Goal: Information Seeking & Learning: Check status

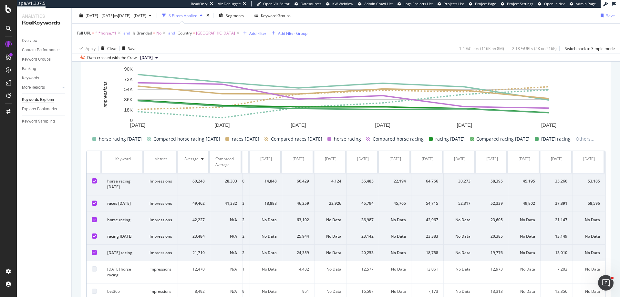
scroll to position [213, 0]
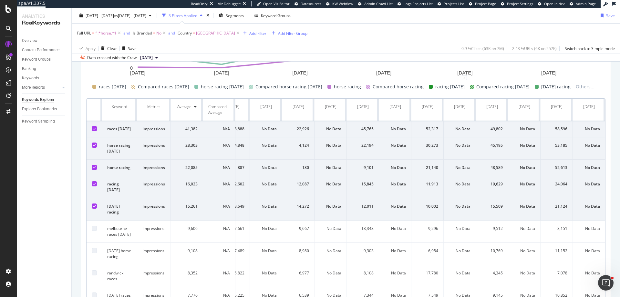
scroll to position [259, 0]
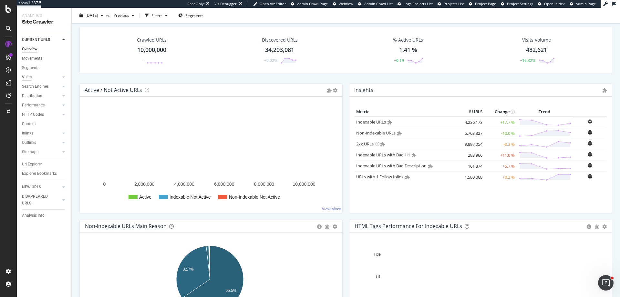
scroll to position [19, 0]
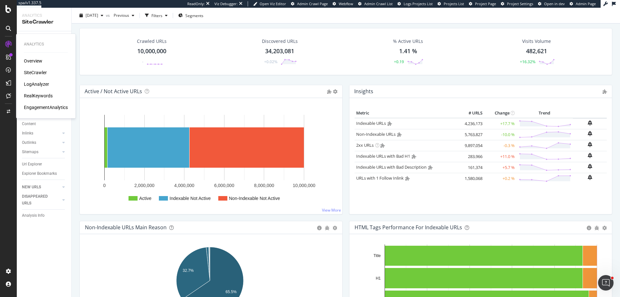
click at [35, 83] on div "LogAnalyzer" at bounding box center [36, 84] width 25 height 6
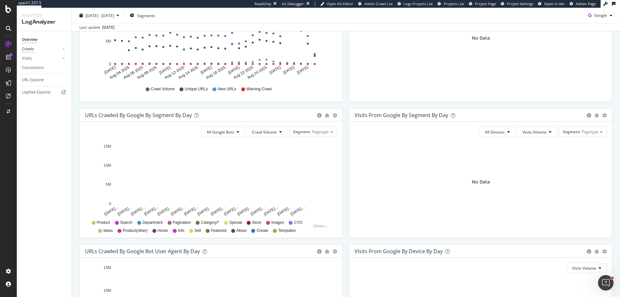
scroll to position [140, 0]
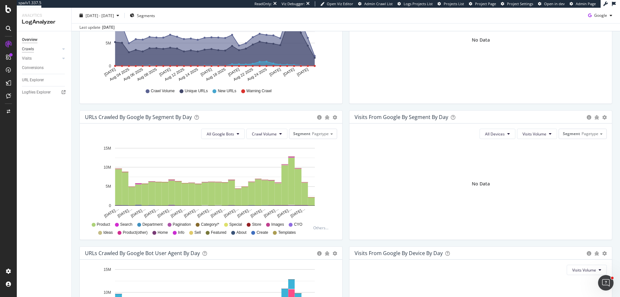
click at [29, 50] on div "Crawls" at bounding box center [28, 49] width 12 height 7
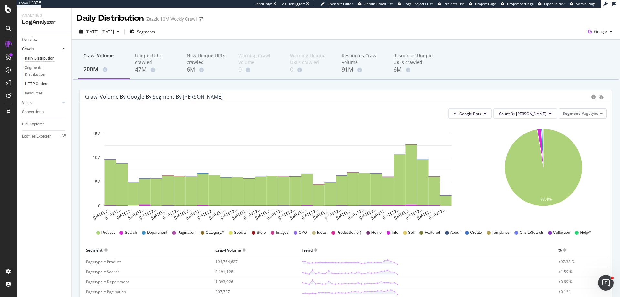
click at [45, 81] on div "HTTP Codes" at bounding box center [36, 84] width 22 height 7
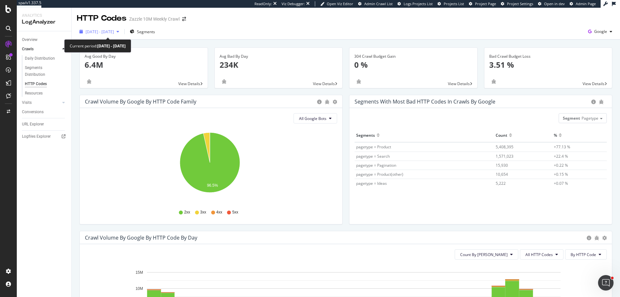
click at [110, 32] on span "2025 Aug. 2nd - Aug. 31st" at bounding box center [100, 31] width 28 height 5
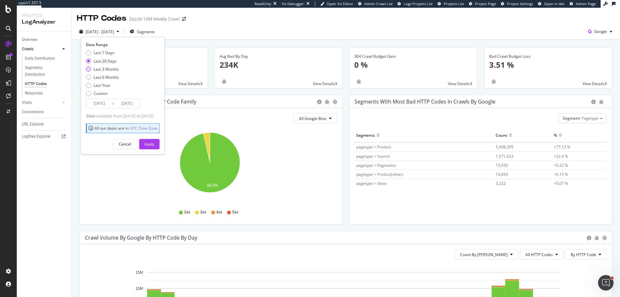
click at [110, 67] on div "Last 3 Months" at bounding box center [106, 69] width 25 height 5
type input "2025/06/01"
click at [154, 142] on div "Apply" at bounding box center [149, 143] width 10 height 5
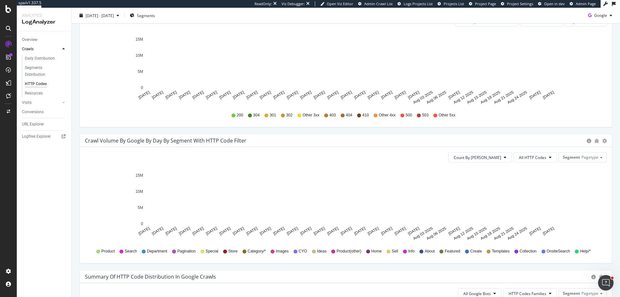
scroll to position [218, 0]
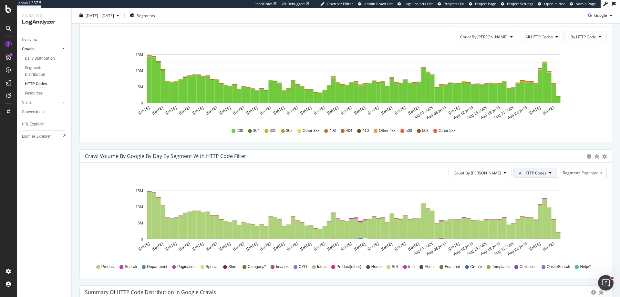
click at [524, 170] on button "All HTTP Codes" at bounding box center [535, 173] width 44 height 10
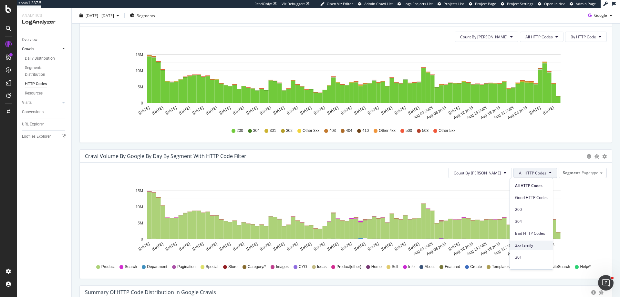
click at [528, 248] on span "3xx family" at bounding box center [531, 246] width 33 height 6
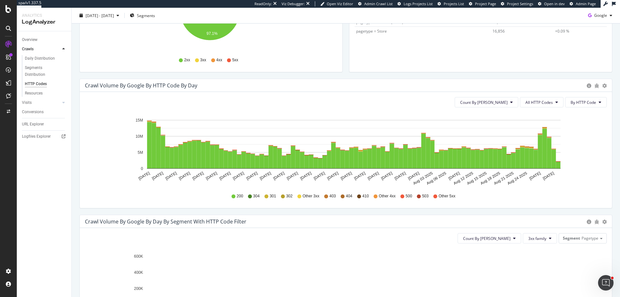
scroll to position [145, 0]
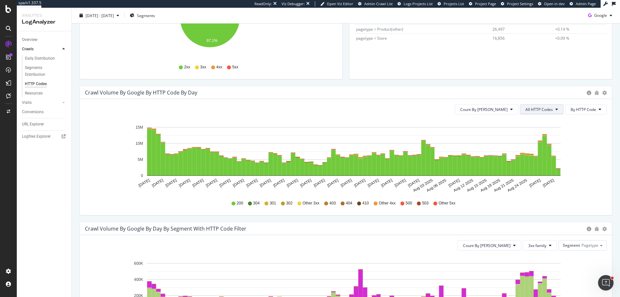
click at [537, 108] on span "All HTTP Codes" at bounding box center [538, 109] width 27 height 5
click at [527, 158] on span "3xx family" at bounding box center [538, 158] width 33 height 6
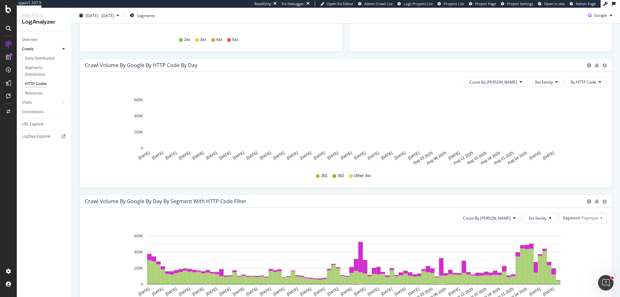
scroll to position [150, 0]
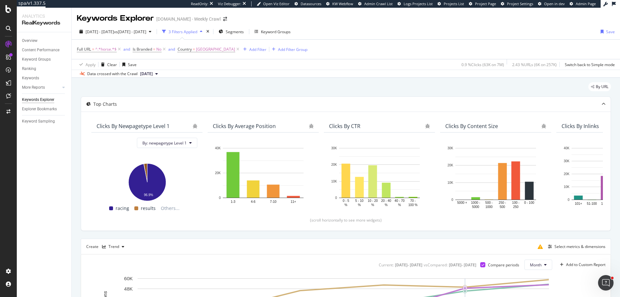
scroll to position [0, 28]
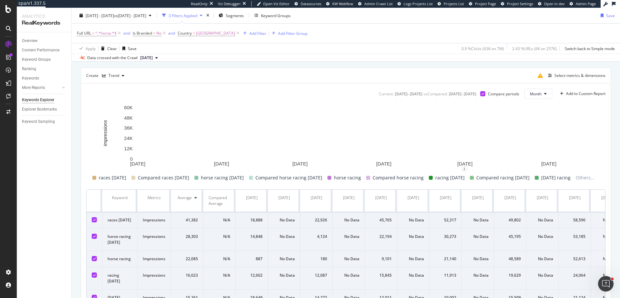
scroll to position [172, 0]
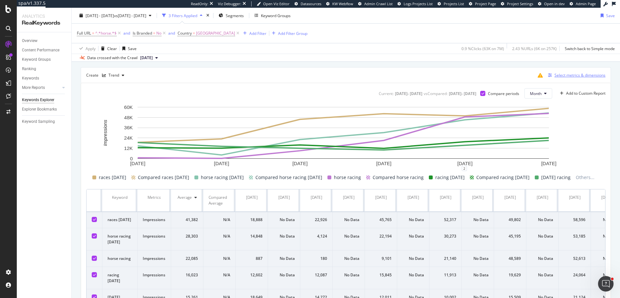
click at [564, 78] on div "Select metrics & dimensions" at bounding box center [575, 75] width 60 height 7
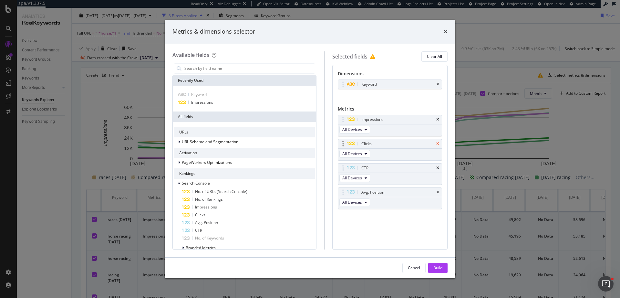
click at [437, 142] on icon "times" at bounding box center [437, 144] width 3 height 4
click at [439, 144] on icon "times" at bounding box center [437, 144] width 3 height 4
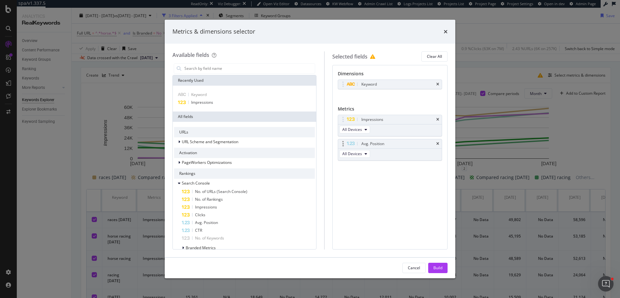
click at [438, 146] on div "Avg. Position" at bounding box center [390, 143] width 104 height 9
click at [434, 143] on div "Avg. Position" at bounding box center [397, 143] width 75 height 6
click at [437, 143] on icon "times" at bounding box center [437, 144] width 3 height 4
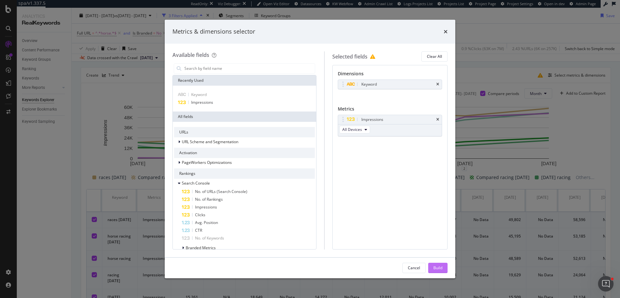
click at [432, 266] on button "Build" at bounding box center [437, 268] width 19 height 10
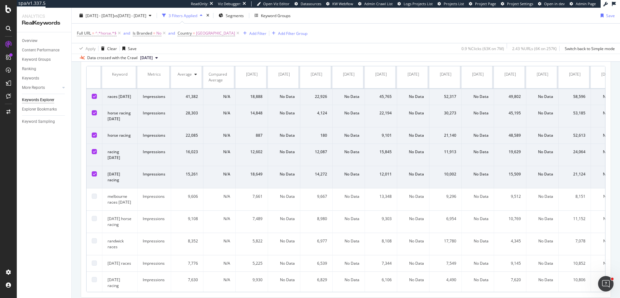
scroll to position [298, 0]
click at [565, 29] on div "Full URL = ^.*horse.*$ and Is Branded = No and Country = Australia Add Filter A…" at bounding box center [346, 33] width 538 height 19
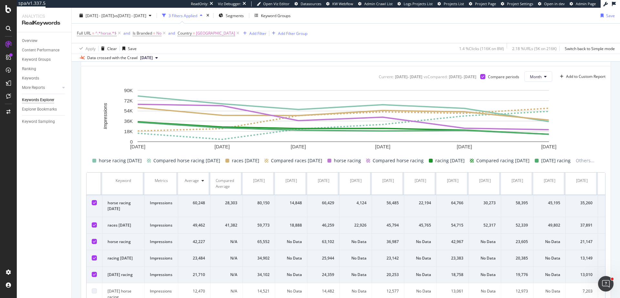
scroll to position [165, 0]
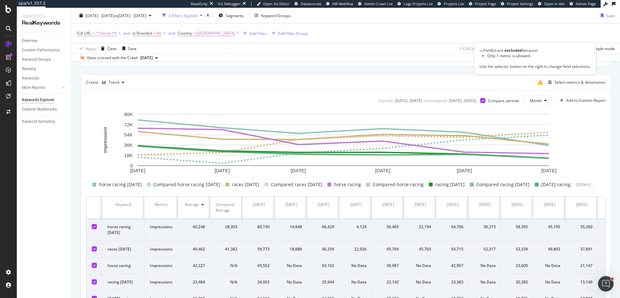
click at [538, 84] on icon at bounding box center [540, 82] width 5 height 5
click at [549, 84] on div "Select metrics & dimensions" at bounding box center [575, 82] width 60 height 7
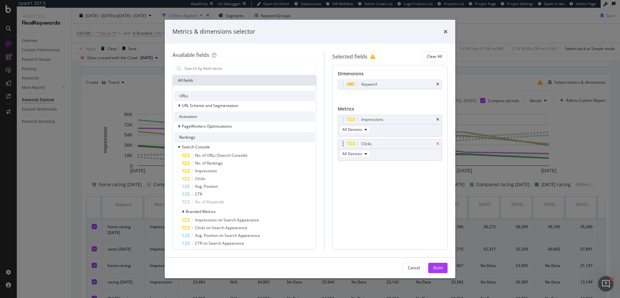
click at [437, 143] on icon "times" at bounding box center [437, 144] width 3 height 4
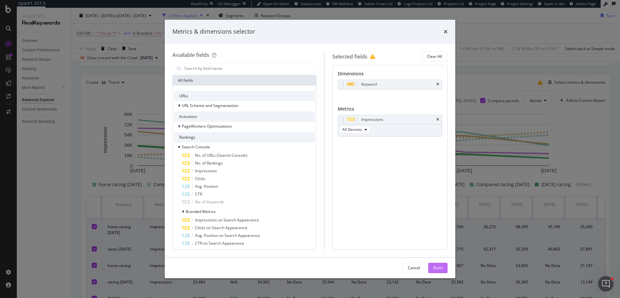
click at [432, 268] on button "Build" at bounding box center [437, 268] width 19 height 10
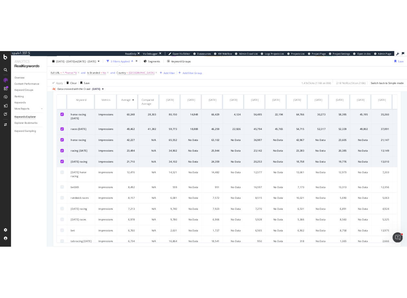
scroll to position [295, 0]
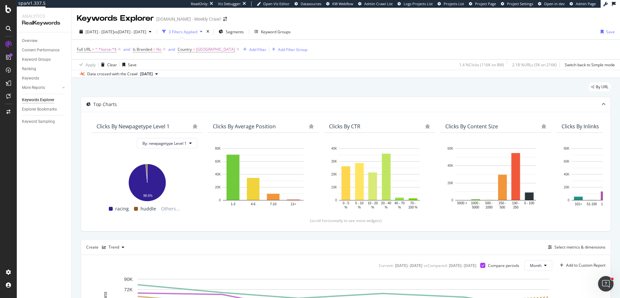
scroll to position [295, 0]
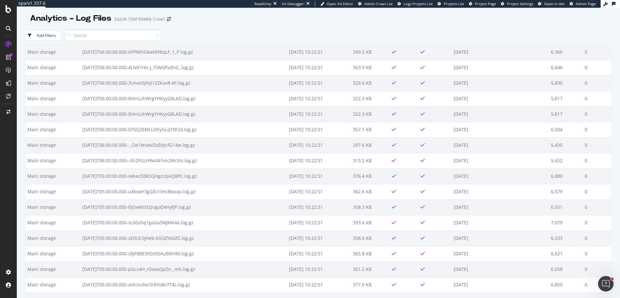
scroll to position [3171, 0]
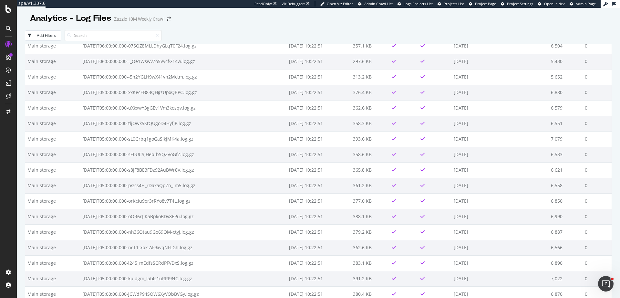
click at [115, 29] on div "Add Filters" at bounding box center [318, 35] width 587 height 18
click at [118, 36] on input at bounding box center [113, 35] width 97 height 11
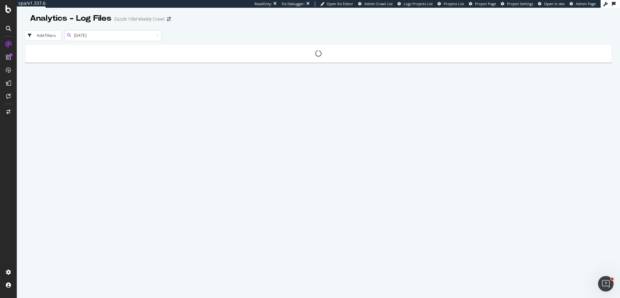
type input "[DATE]"
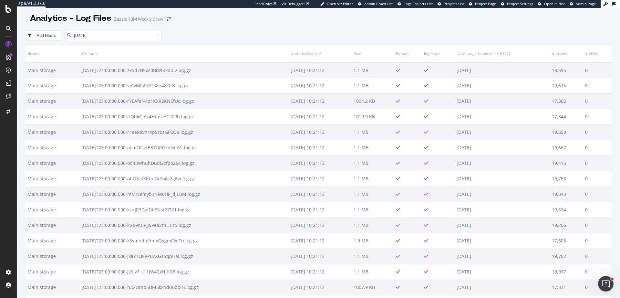
drag, startPoint x: 103, startPoint y: 35, endPoint x: 66, endPoint y: 34, distance: 37.2
click at [66, 34] on div "[DATE]" at bounding box center [113, 35] width 97 height 11
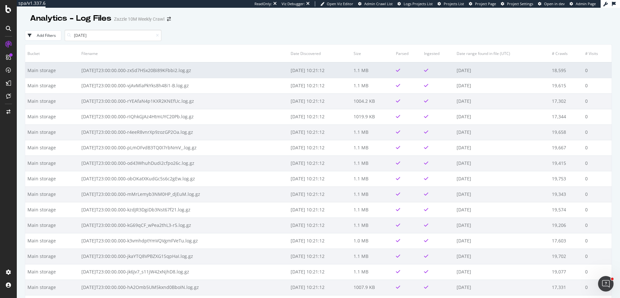
drag, startPoint x: 201, startPoint y: 75, endPoint x: 76, endPoint y: 72, distance: 125.7
click at [79, 72] on td "2025-07-16T23:00:00.000-zxSd7H5x20Bi89KFbbi2.log.gz" at bounding box center [183, 70] width 209 height 16
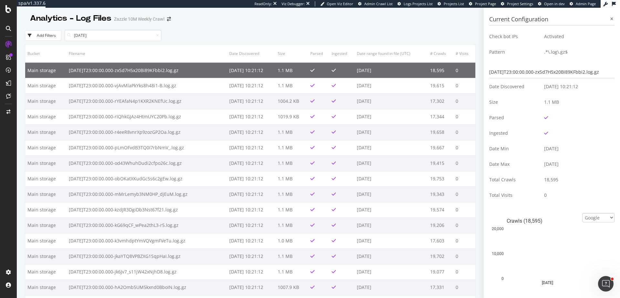
copy td "2025-07-16T23:00:00.000-zxSd7H5x20Bi89KFbbi2.log.gz"
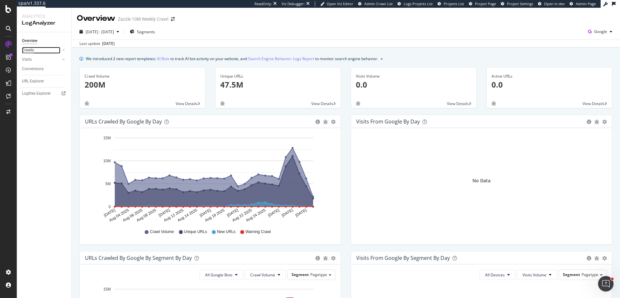
click at [32, 48] on div "Crawls" at bounding box center [28, 50] width 12 height 7
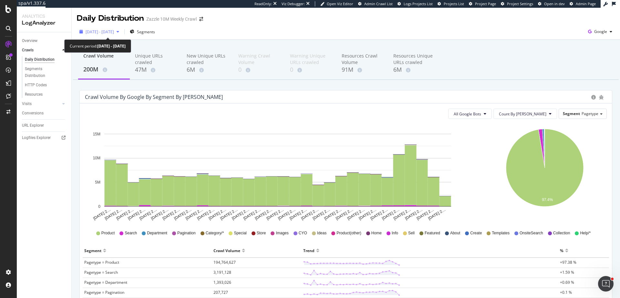
click at [114, 33] on span "[DATE] - [DATE]" at bounding box center [100, 31] width 28 height 5
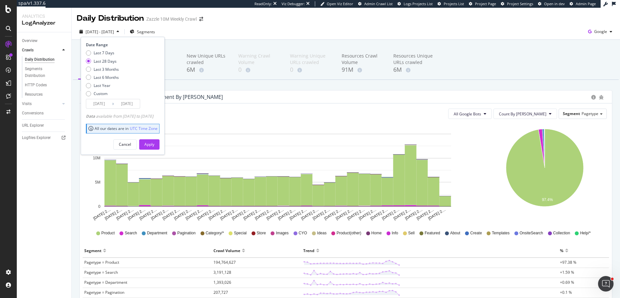
click at [107, 103] on input "[DATE]" at bounding box center [99, 103] width 26 height 9
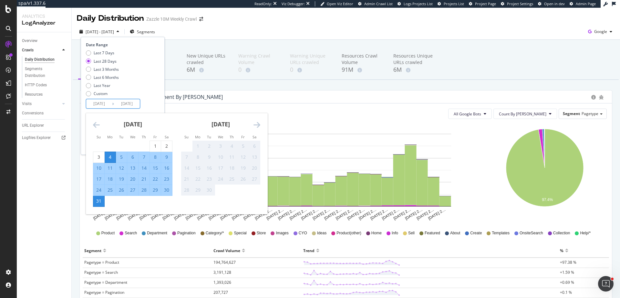
click at [94, 126] on icon "Move backward to switch to the previous month." at bounding box center [96, 125] width 7 height 8
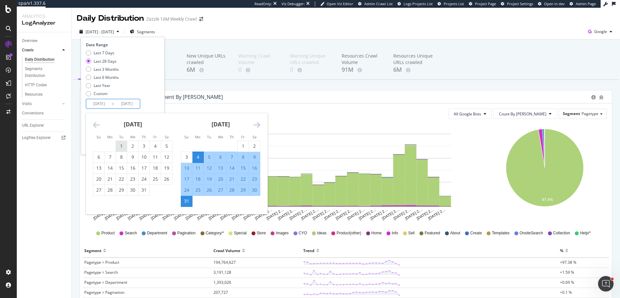
click at [118, 147] on div "1" at bounding box center [121, 146] width 11 height 6
type input "[DATE]"
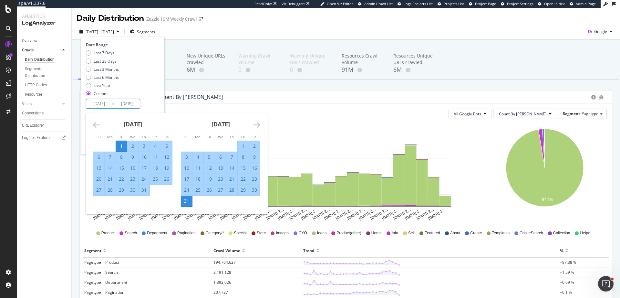
click at [158, 88] on div "Last 7 Days Last 28 Days Last 3 Months Last 6 Months Last Year Custom" at bounding box center [122, 74] width 72 height 49
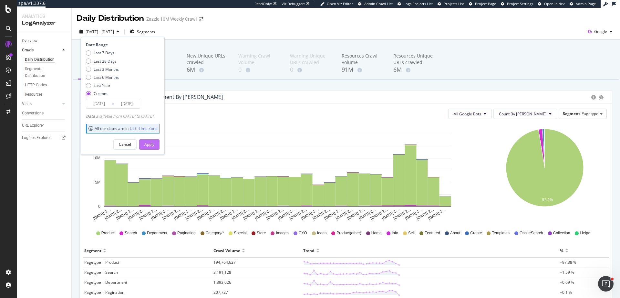
click at [154, 143] on div "Apply" at bounding box center [149, 143] width 10 height 5
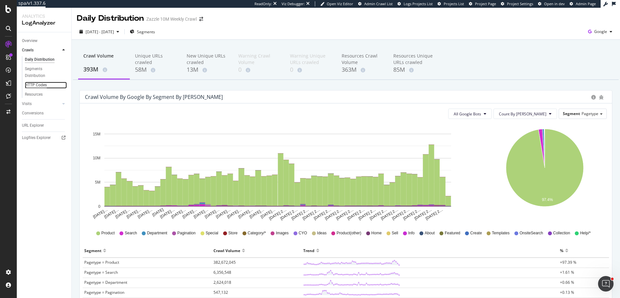
click at [35, 86] on div "HTTP Codes" at bounding box center [36, 85] width 22 height 7
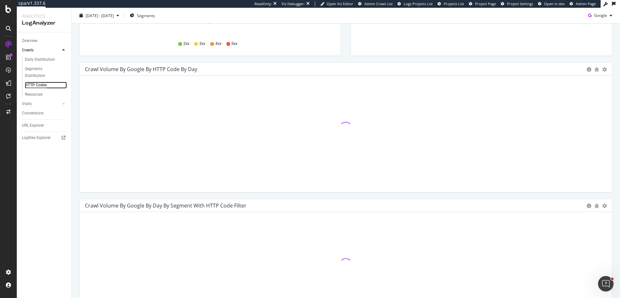
scroll to position [170, 0]
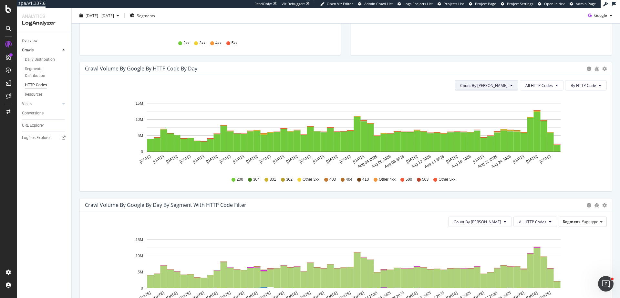
click at [489, 86] on span "Count By [PERSON_NAME]" at bounding box center [483, 85] width 47 height 5
click at [520, 82] on button "All HTTP Codes" at bounding box center [542, 85] width 44 height 10
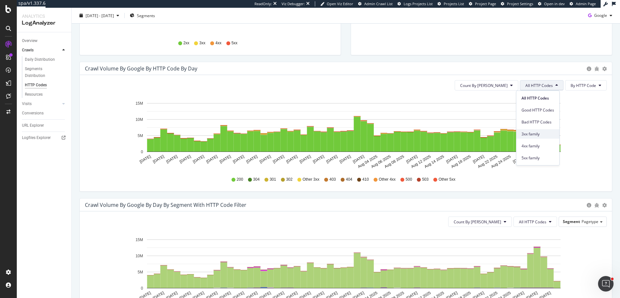
click at [534, 134] on span "3xx family" at bounding box center [538, 134] width 33 height 6
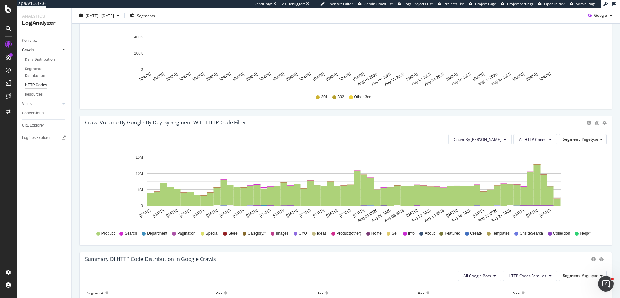
scroll to position [189, 0]
